Goal: Check status: Check status

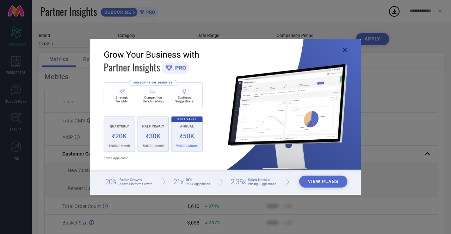
click at [346, 49] on icon at bounding box center [345, 50] width 4 height 4
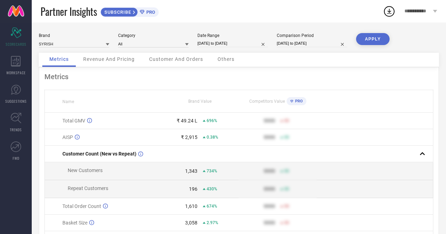
select select "3"
select select "2025"
select select "4"
select select "2025"
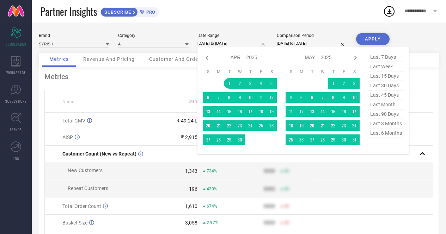
click at [228, 44] on input "[DATE] to [DATE]" at bounding box center [232, 43] width 71 height 7
click at [356, 58] on icon at bounding box center [355, 58] width 8 height 8
select select "5"
select select "2025"
select select "6"
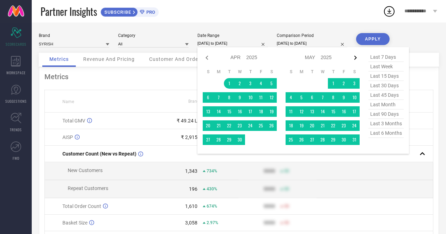
select select "2025"
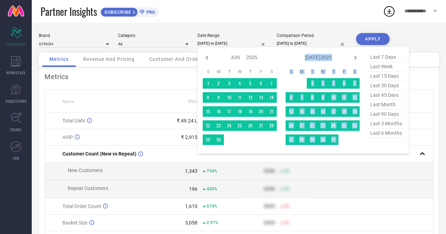
click at [356, 58] on icon at bounding box center [355, 58] width 8 height 8
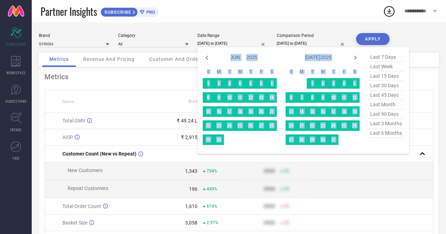
select select "6"
select select "2025"
select select "7"
select select "2025"
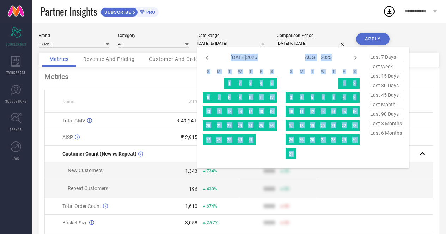
click at [356, 58] on icon at bounding box center [355, 58] width 8 height 8
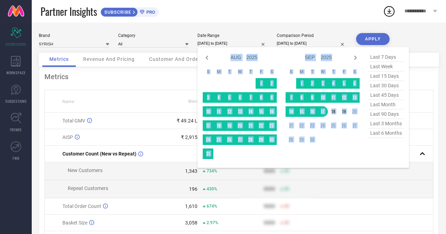
click at [356, 58] on icon at bounding box center [355, 58] width 8 height 8
select select "8"
select select "2025"
select select "9"
select select "2025"
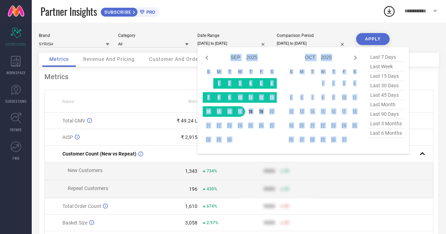
click at [251, 148] on table "S M T W T F S 1 2 3 4 5 6 7 8 9 10 11 12 13 14 15 16 17 18 19 20 21 22 23 24 25…" at bounding box center [240, 107] width 74 height 83
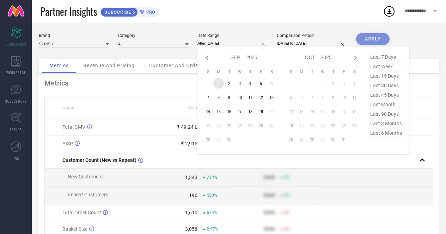
click at [216, 82] on td "1" at bounding box center [218, 83] width 11 height 11
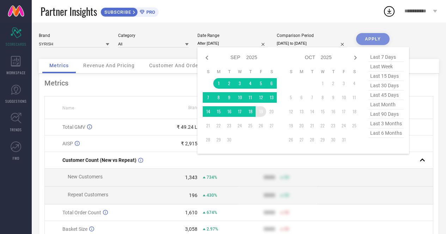
type input "[DATE] to [DATE]"
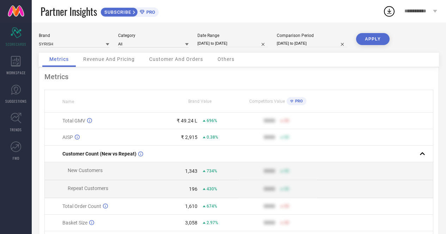
click at [378, 37] on button "APPLY" at bounding box center [372, 39] width 33 height 12
click at [211, 121] on span "237%" at bounding box center [212, 120] width 11 height 5
click at [232, 122] on div "237%" at bounding box center [221, 120] width 36 height 5
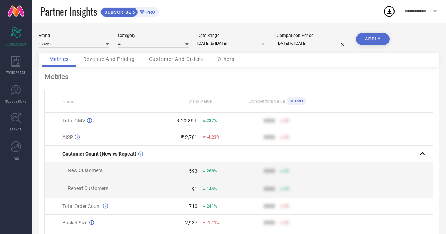
click at [211, 121] on span "237%" at bounding box center [212, 120] width 11 height 5
click at [231, 123] on div "237%" at bounding box center [221, 120] width 36 height 5
